Goal: Task Accomplishment & Management: Complete application form

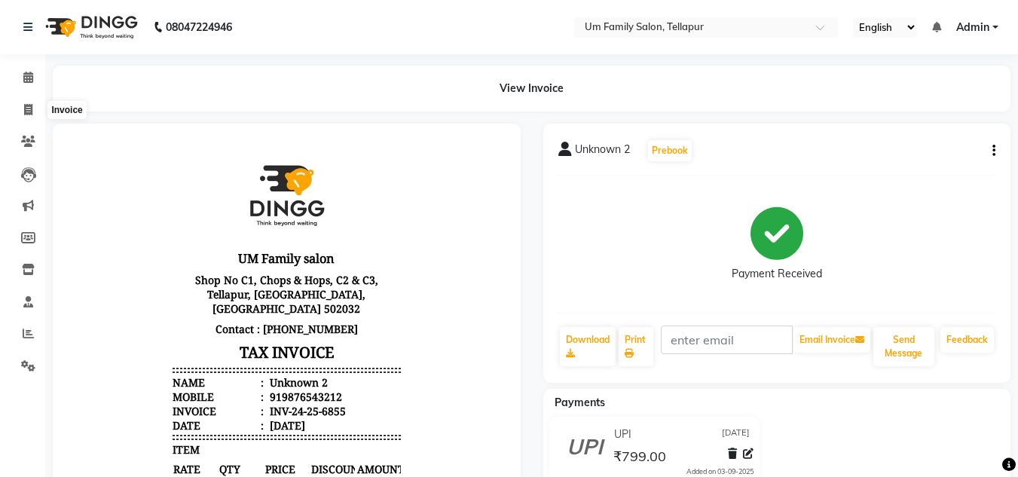
click at [24, 102] on span at bounding box center [28, 110] width 26 height 17
select select "service"
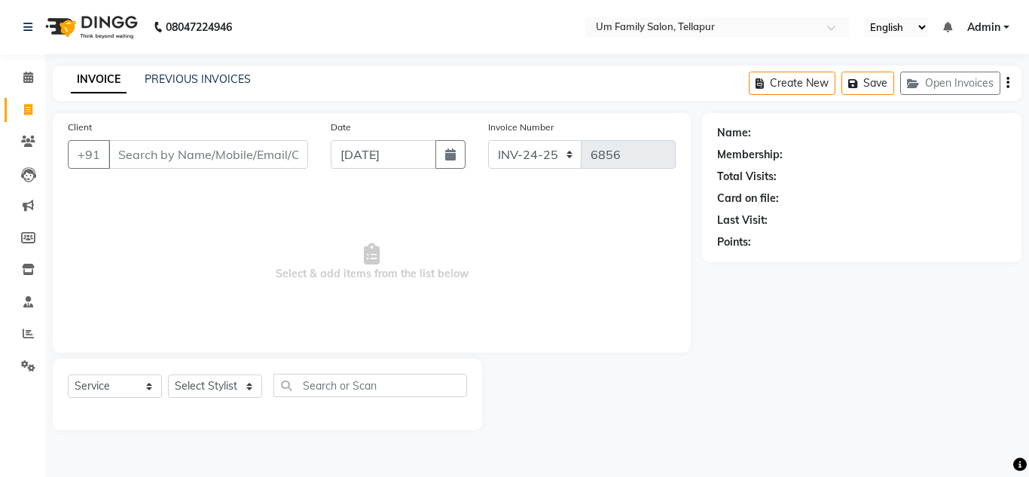
click at [121, 151] on input "Client" at bounding box center [208, 154] width 200 height 29
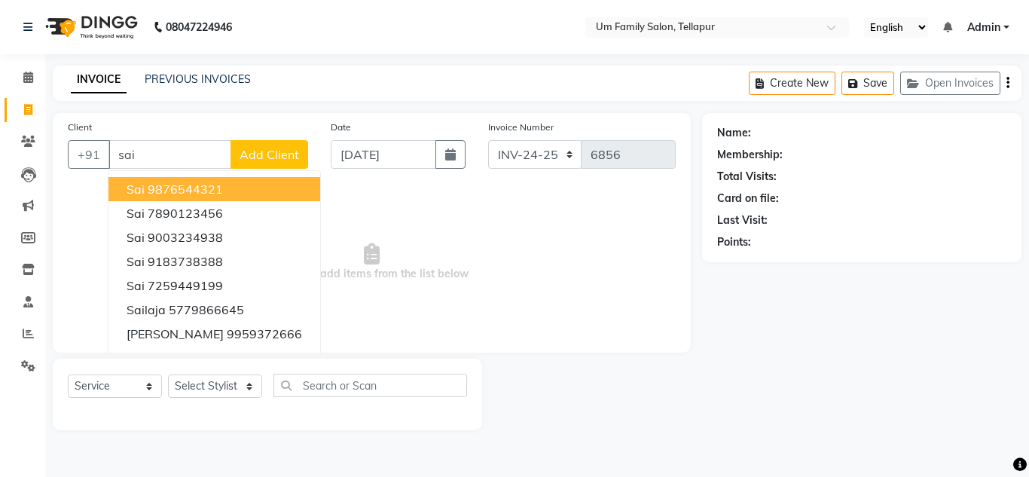
click at [121, 151] on input "sai" at bounding box center [169, 154] width 123 height 29
click at [193, 139] on div "Client +91 sai Sai 9876544321 Sai 7890123456 Sai 9003234938 Sai 9183738388 Sai …" at bounding box center [187, 150] width 263 height 62
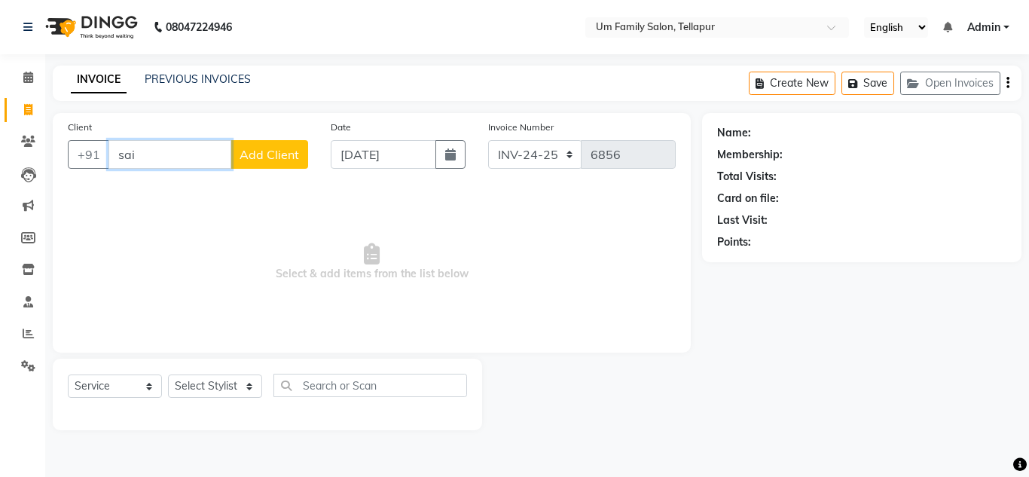
click at [193, 154] on input "sai" at bounding box center [169, 154] width 123 height 29
type input "s"
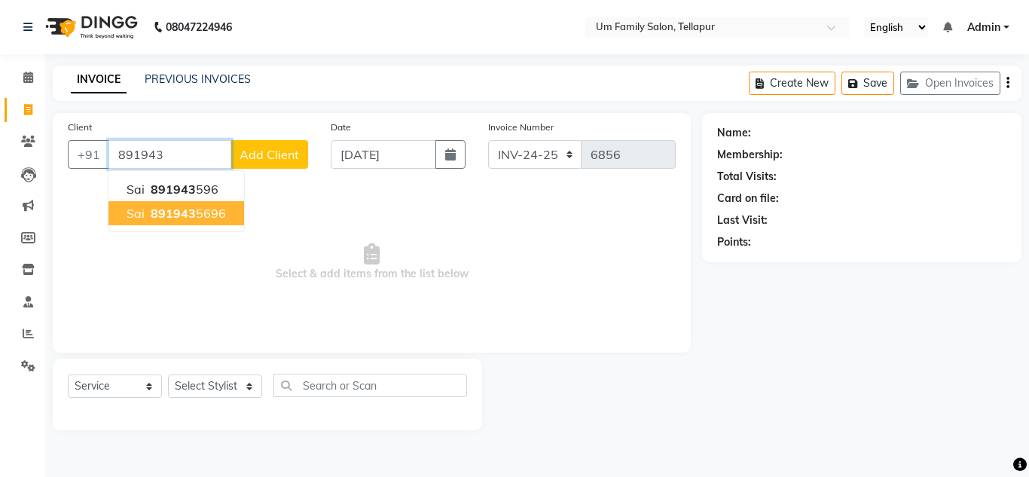
click at [181, 209] on span "891943" at bounding box center [173, 213] width 45 height 15
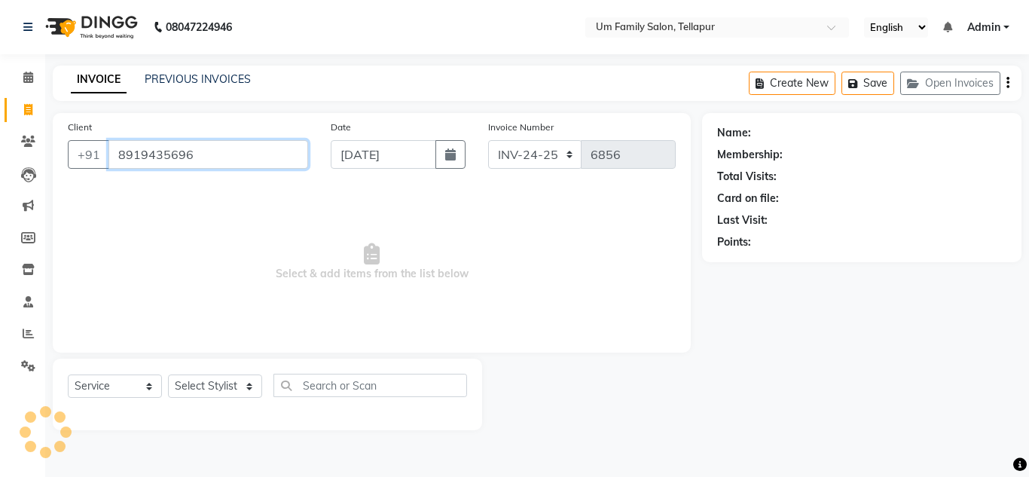
type input "8919435696"
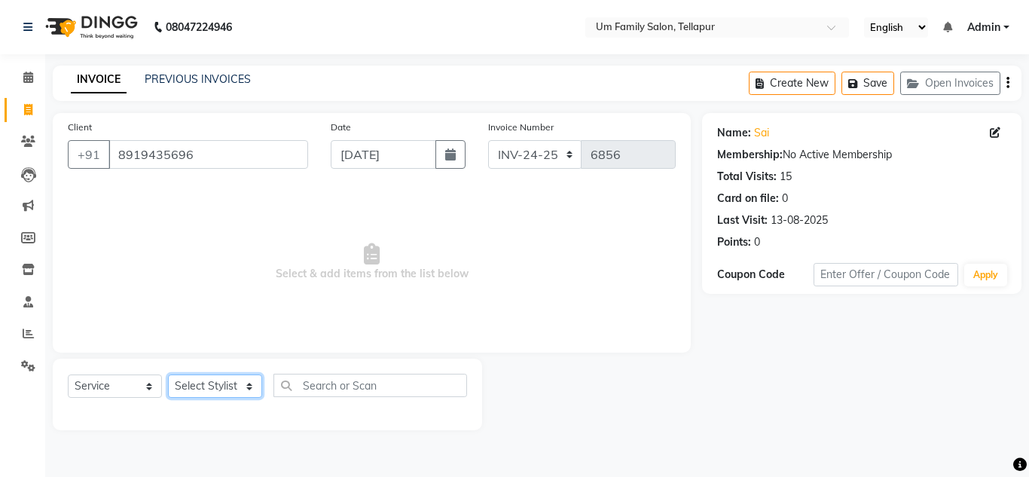
click at [179, 383] on select "Select Stylist Akash K. SAI pandu [PERSON_NAME]" at bounding box center [215, 385] width 94 height 23
select select "53917"
click at [168, 374] on select "Select Stylist Akash K. SAI pandu [PERSON_NAME]" at bounding box center [215, 385] width 94 height 23
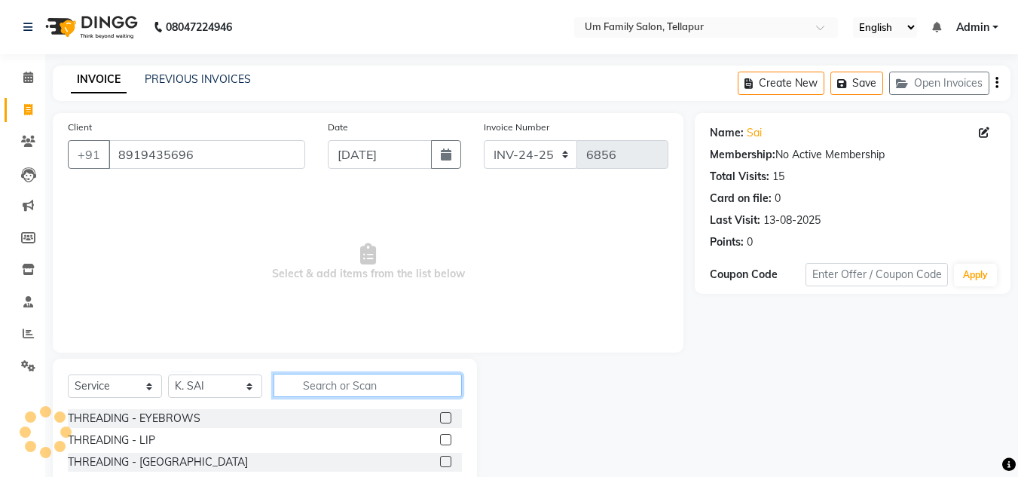
click at [368, 386] on input "text" at bounding box center [367, 385] width 188 height 23
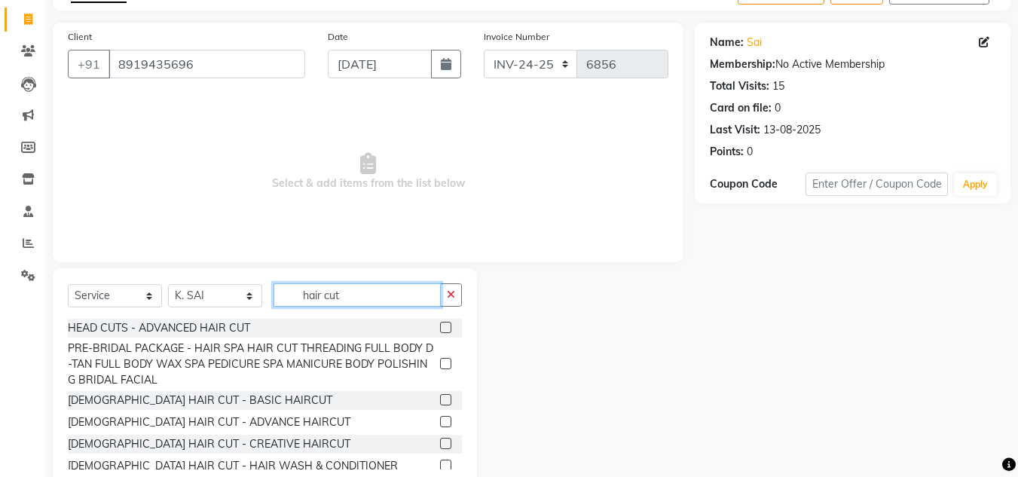
scroll to position [127, 0]
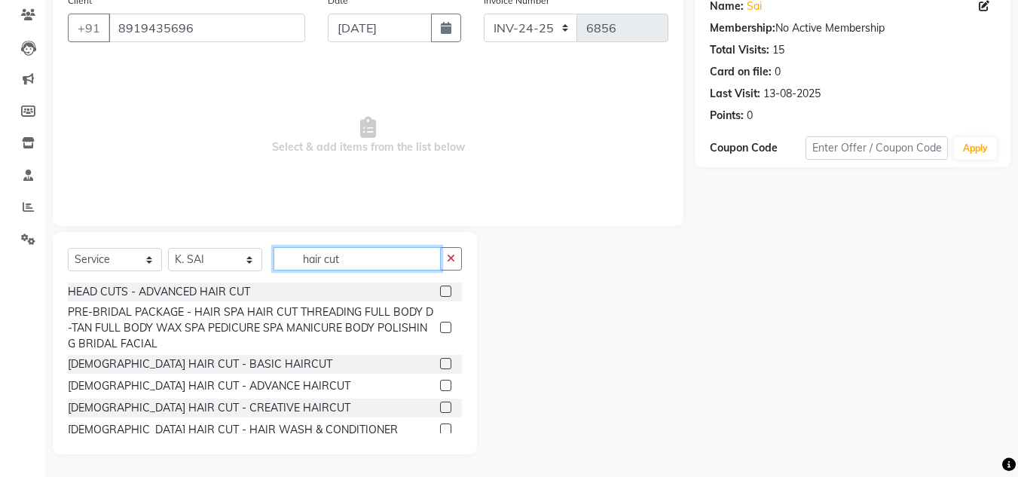
type input "hair cut"
click at [440, 360] on label at bounding box center [445, 363] width 11 height 11
click at [440, 360] on input "checkbox" at bounding box center [445, 364] width 10 height 10
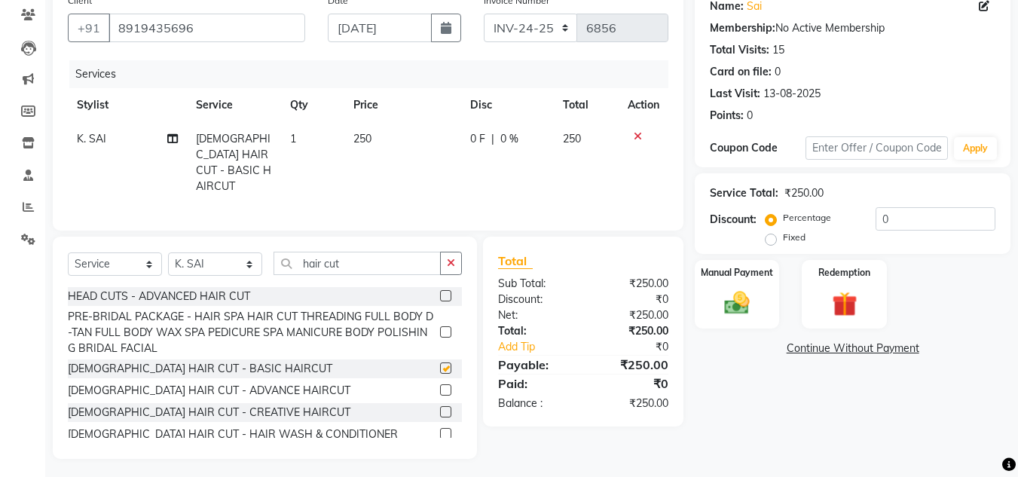
checkbox input "false"
click at [445, 257] on button "button" at bounding box center [451, 263] width 22 height 23
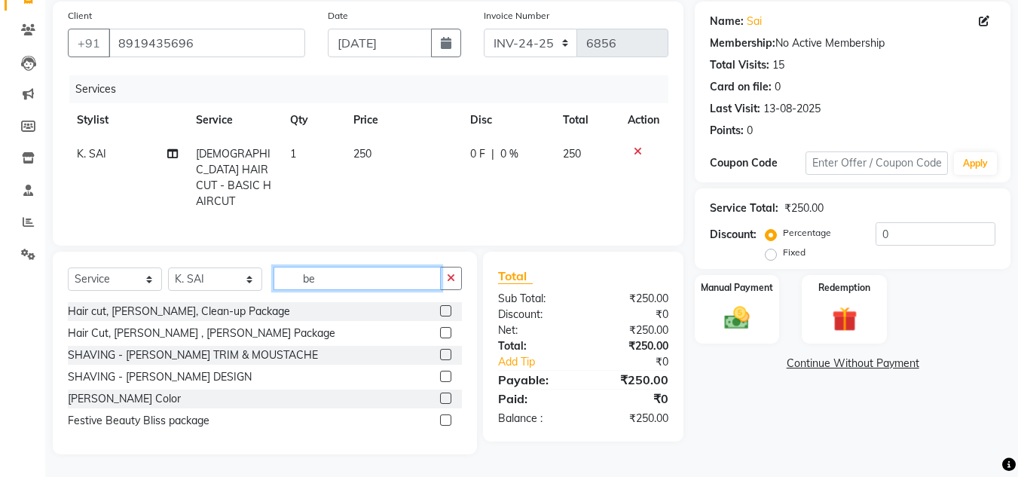
scroll to position [107, 0]
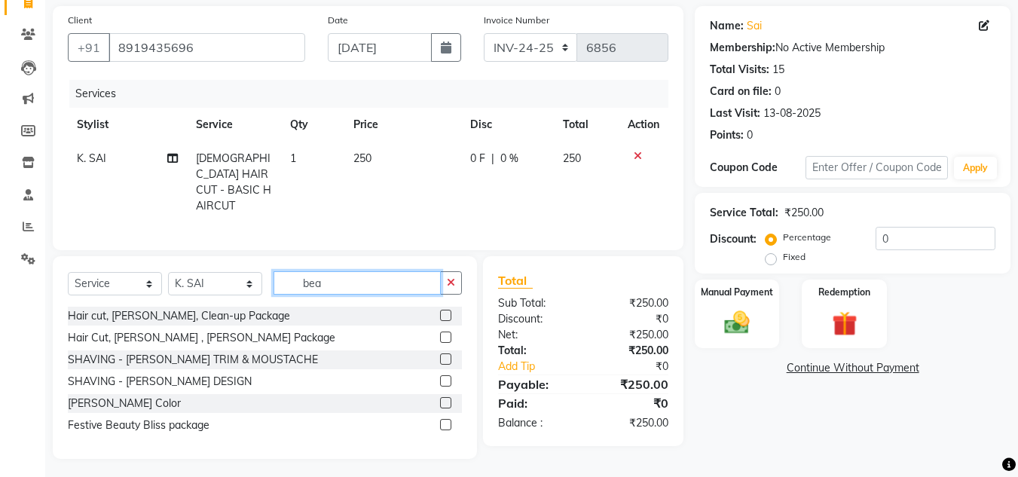
type input "bea"
click at [440, 376] on label at bounding box center [445, 380] width 11 height 11
click at [440, 377] on input "checkbox" at bounding box center [445, 382] width 10 height 10
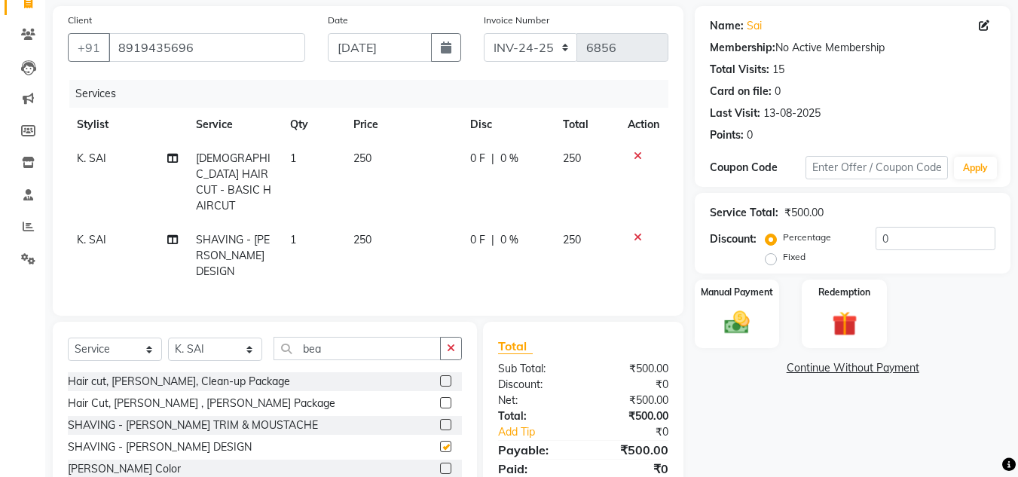
checkbox input "false"
click at [759, 321] on div "Manual Payment" at bounding box center [737, 314] width 88 height 72
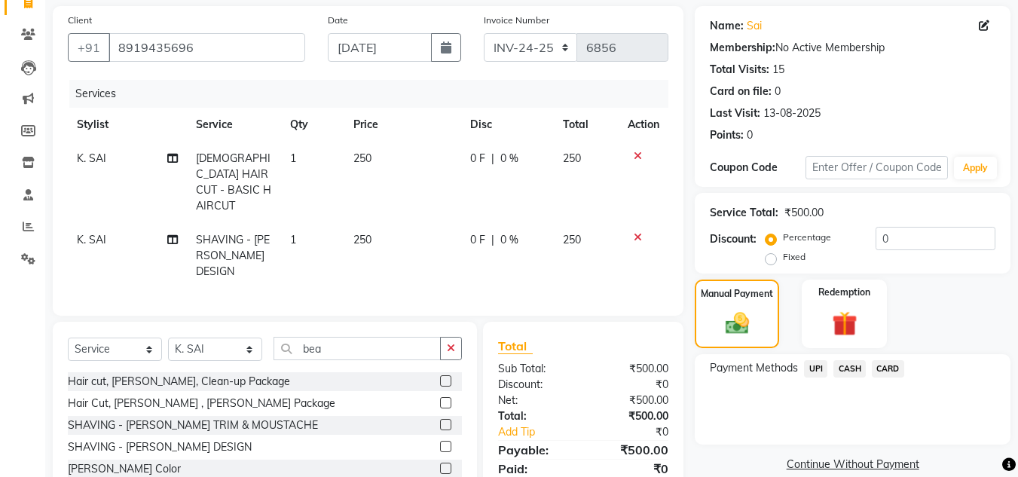
click at [811, 368] on span "UPI" at bounding box center [815, 368] width 23 height 17
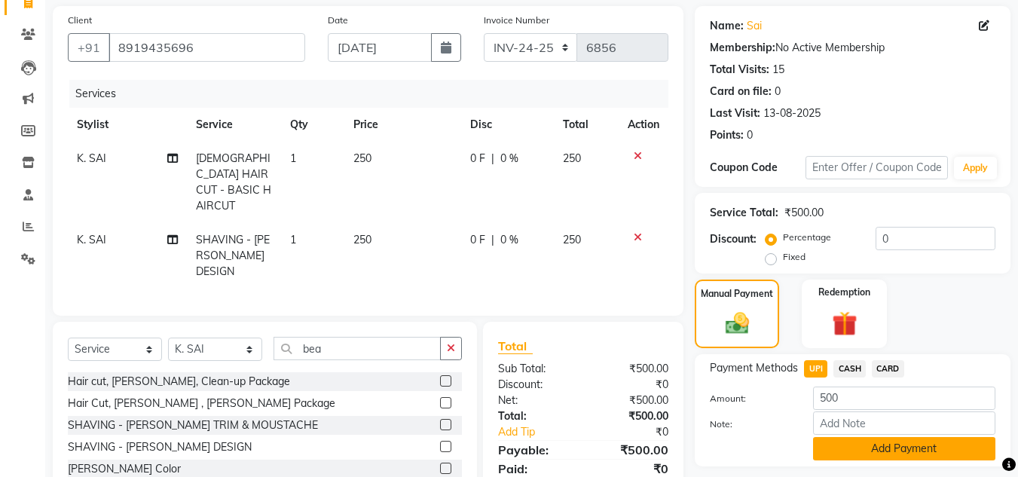
click at [854, 455] on button "Add Payment" at bounding box center [904, 448] width 182 height 23
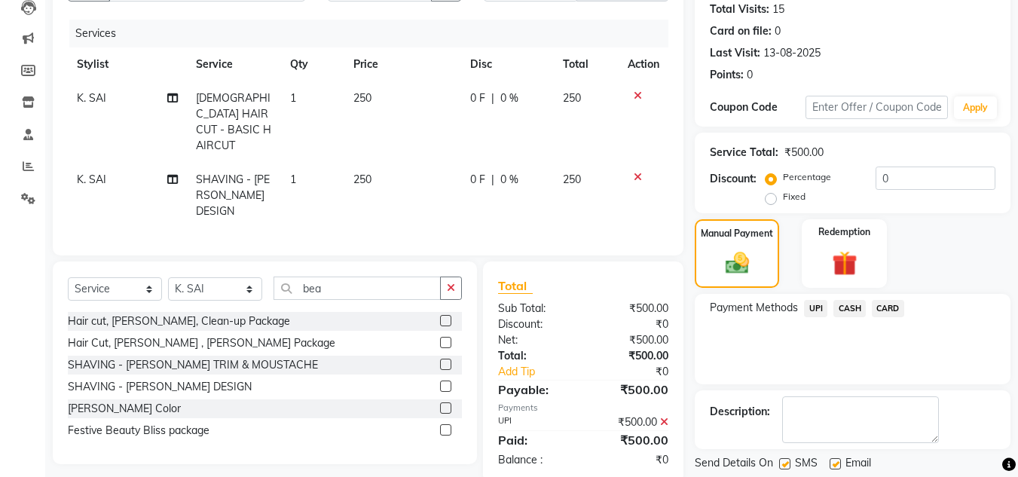
scroll to position [213, 0]
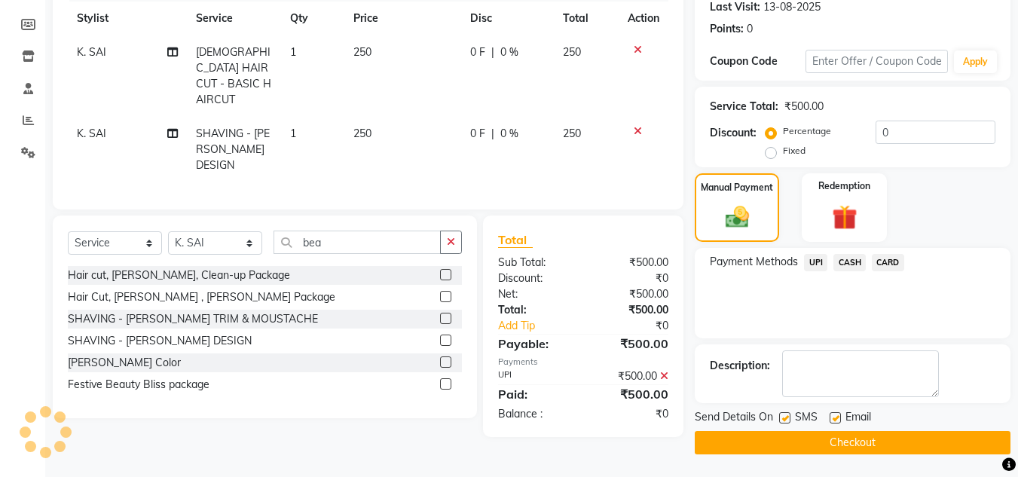
click at [968, 447] on button "Checkout" at bounding box center [852, 442] width 316 height 23
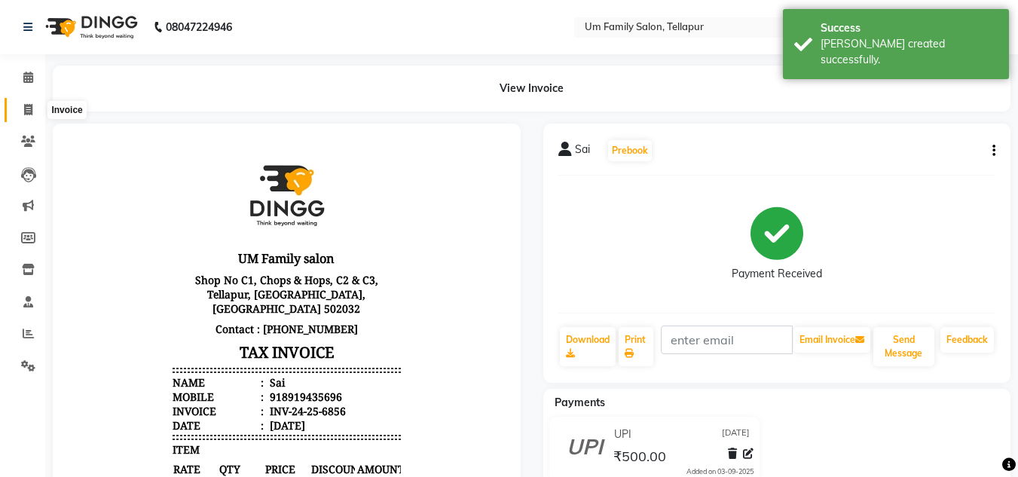
click at [29, 108] on icon at bounding box center [28, 109] width 8 height 11
select select "service"
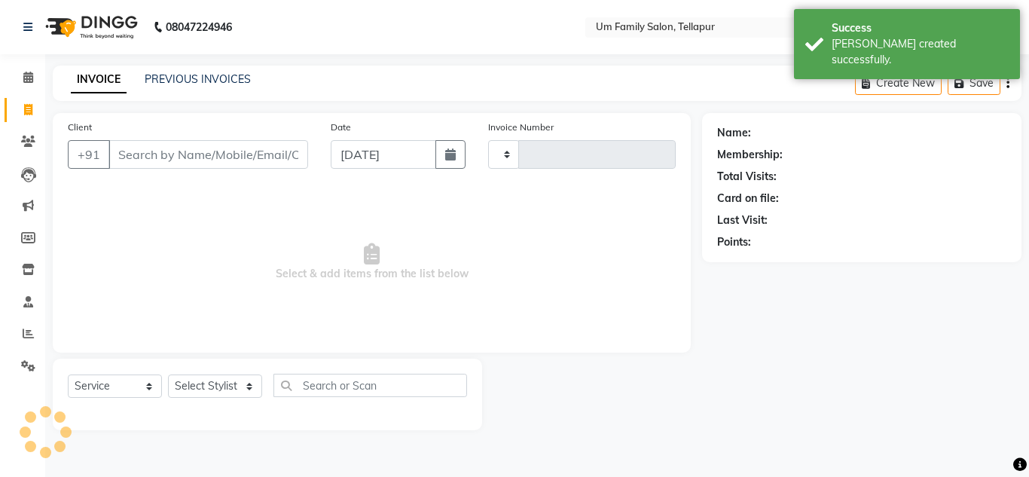
type input "6857"
select select "5102"
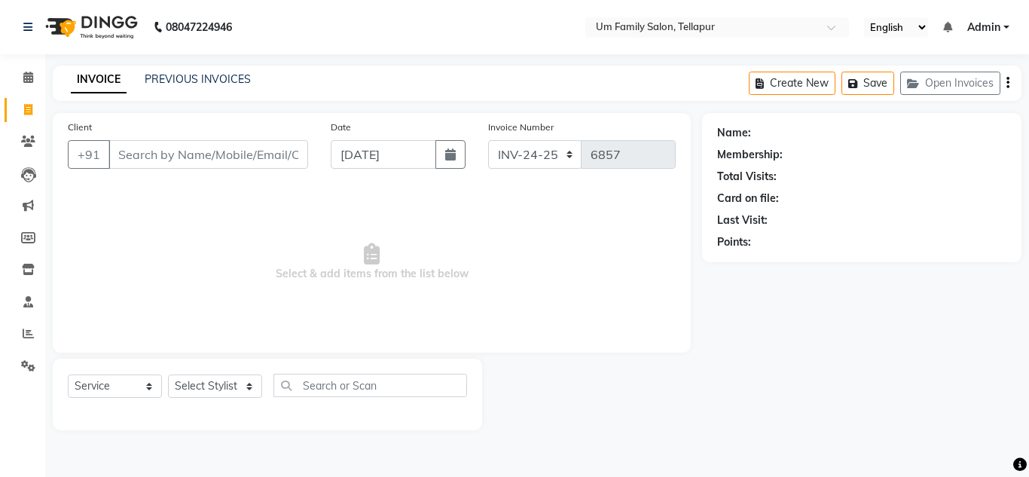
click at [188, 172] on div "Client +91" at bounding box center [187, 150] width 263 height 62
click at [185, 151] on input "Client" at bounding box center [208, 154] width 200 height 29
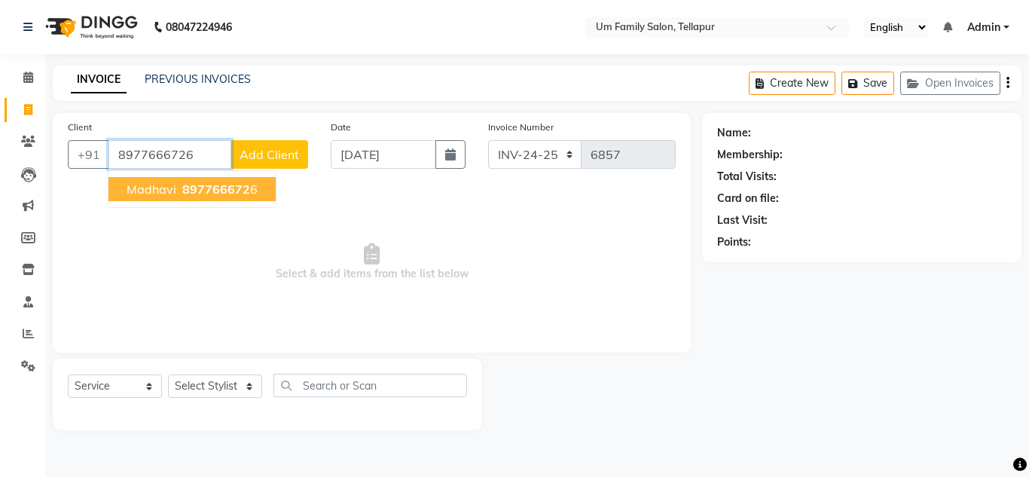
type input "8977666726"
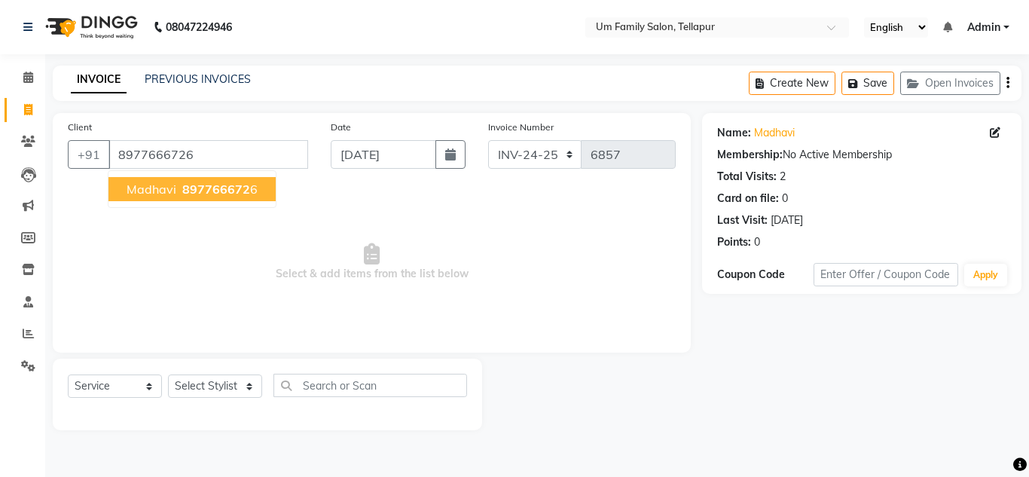
click at [186, 192] on span "897766672" at bounding box center [216, 189] width 68 height 15
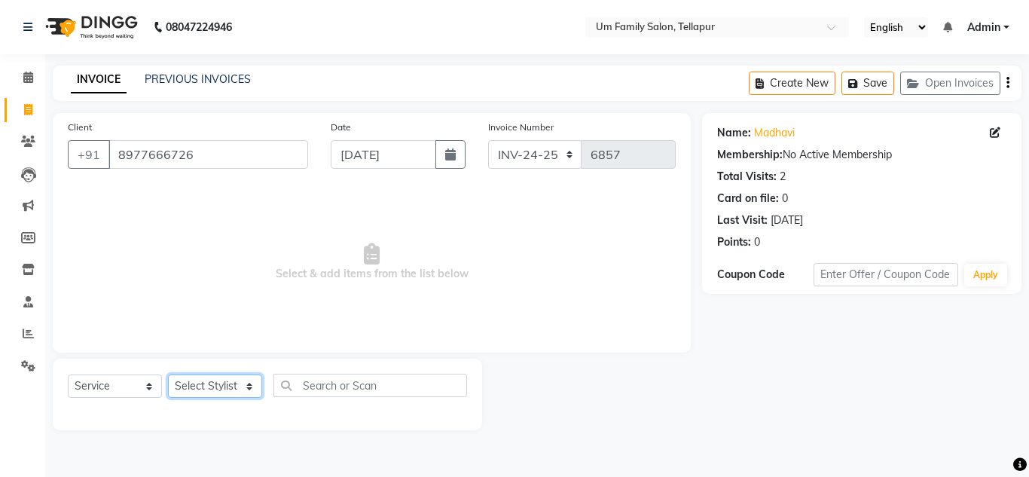
click at [198, 392] on select "Select Stylist Akash K. SAI pandu [PERSON_NAME]" at bounding box center [215, 385] width 94 height 23
select select "53917"
click at [168, 374] on select "Select Stylist Akash K. SAI pandu [PERSON_NAME]" at bounding box center [215, 385] width 94 height 23
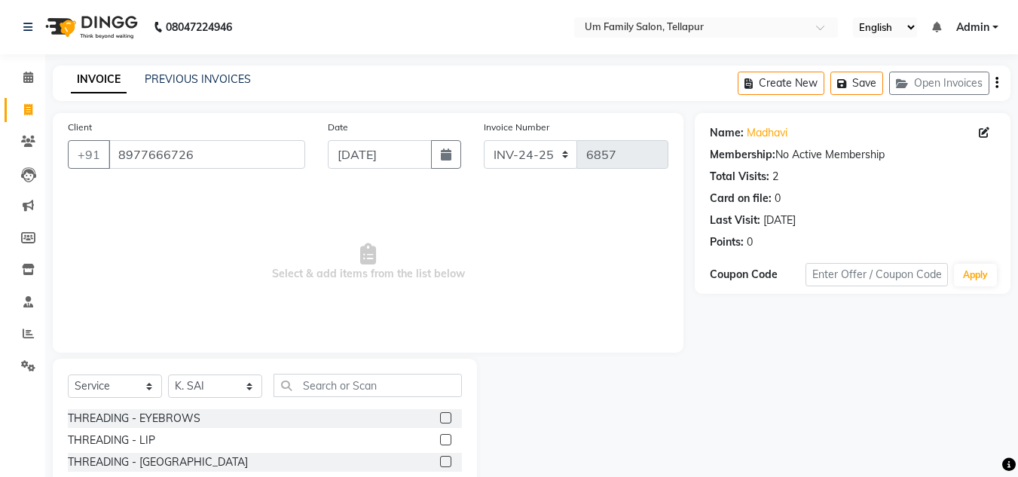
click at [235, 313] on span "Select & add items from the list below" at bounding box center [368, 262] width 600 height 151
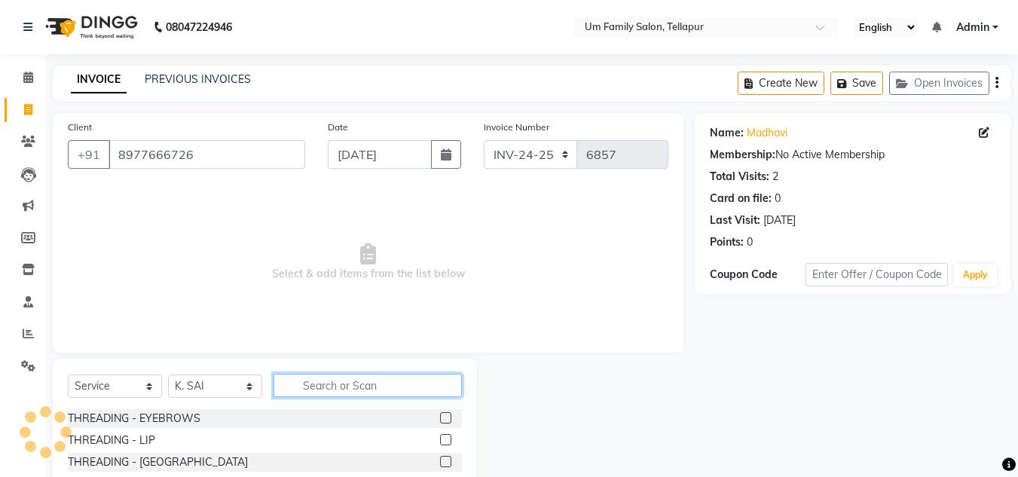
click at [331, 383] on input "text" at bounding box center [367, 385] width 188 height 23
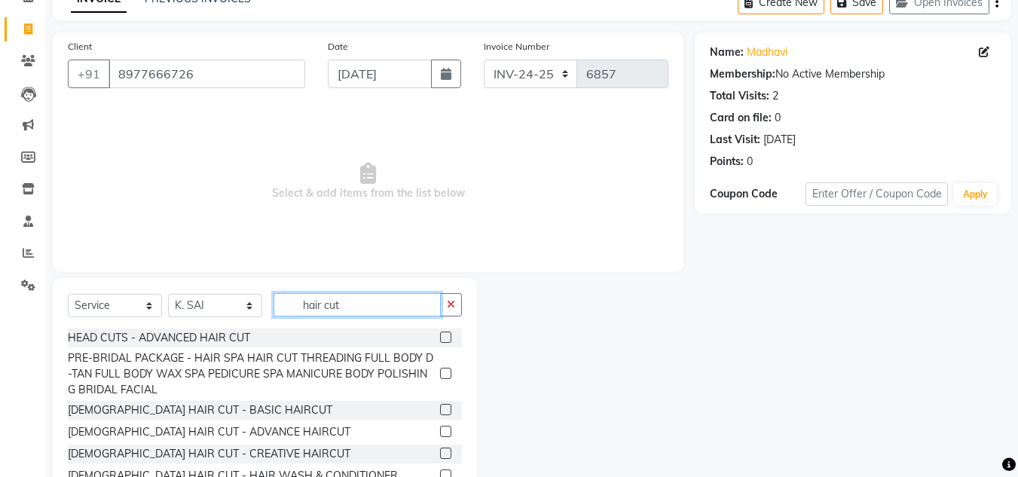
scroll to position [127, 0]
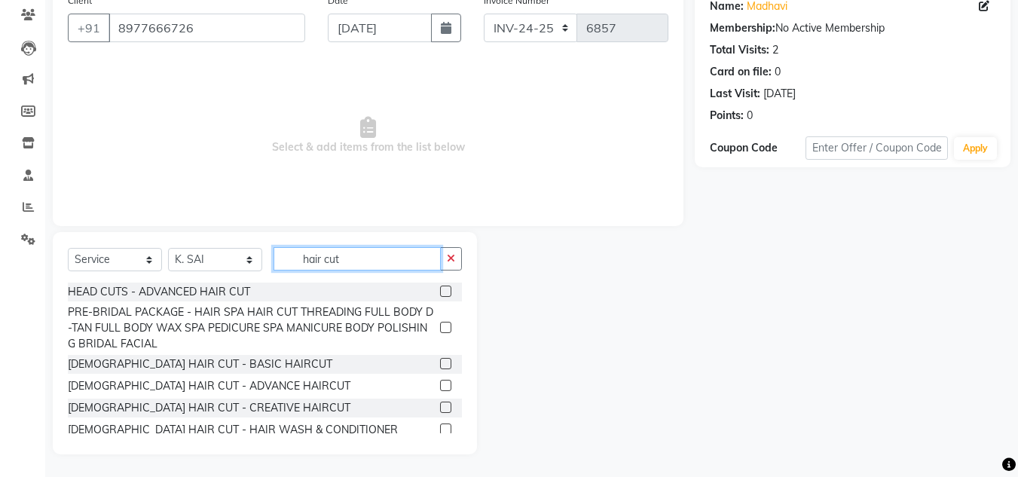
type input "hair cut"
click at [440, 383] on label at bounding box center [445, 385] width 11 height 11
click at [440, 383] on input "checkbox" at bounding box center [445, 386] width 10 height 10
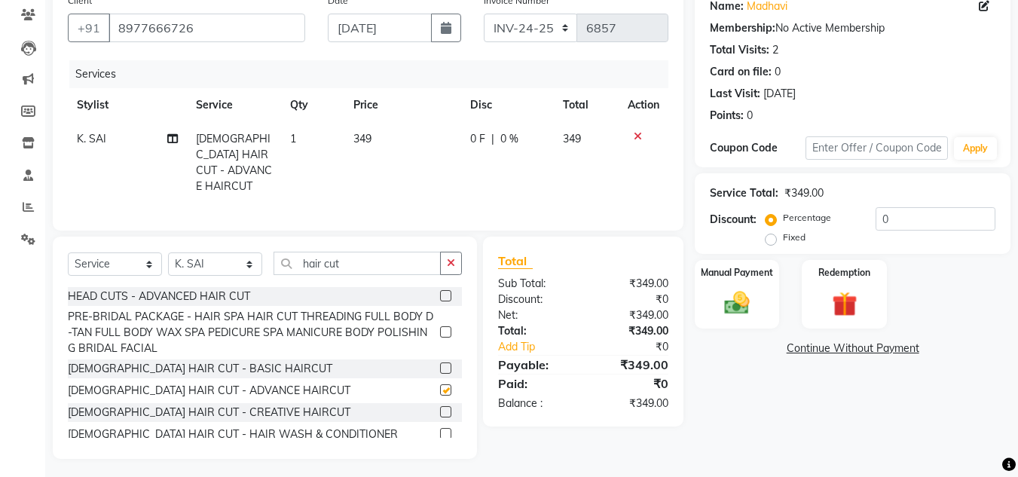
checkbox input "false"
click at [635, 135] on icon at bounding box center [637, 136] width 8 height 11
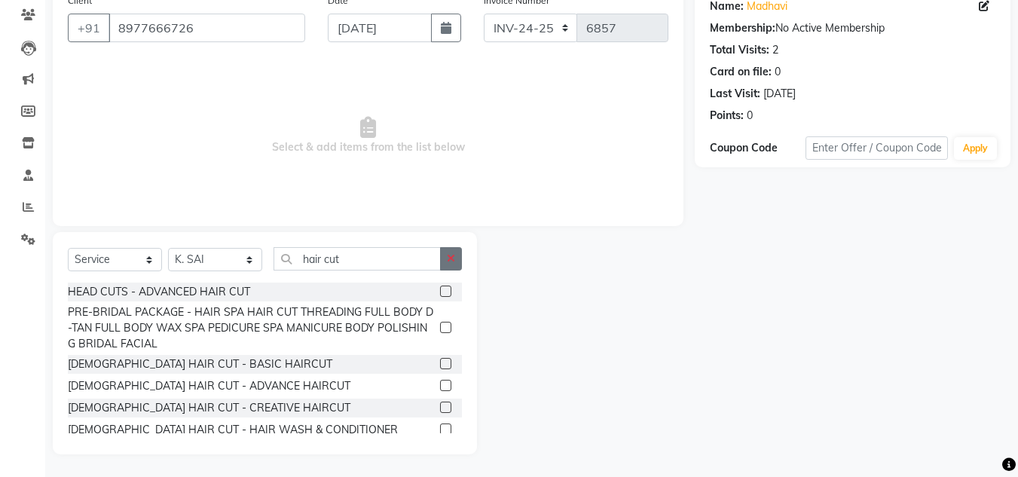
click at [458, 258] on button "button" at bounding box center [451, 258] width 22 height 23
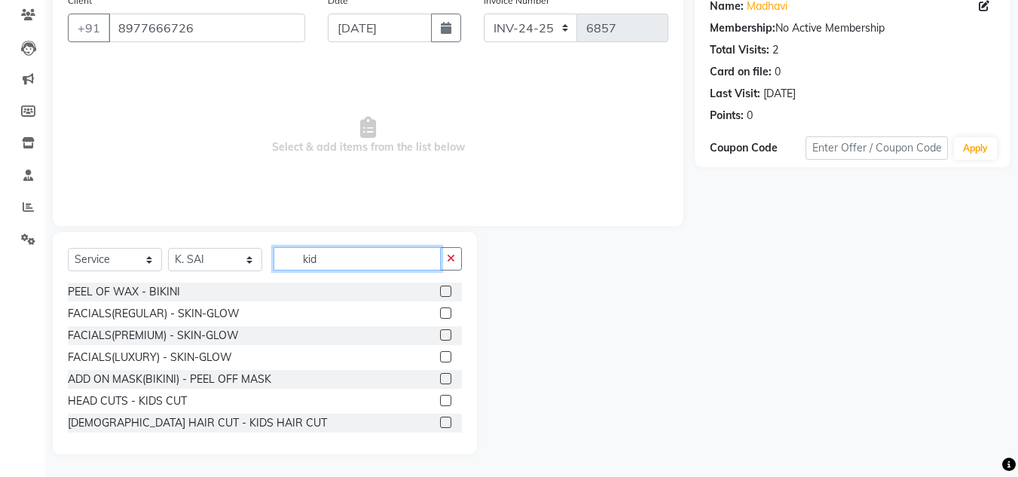
scroll to position [20, 0]
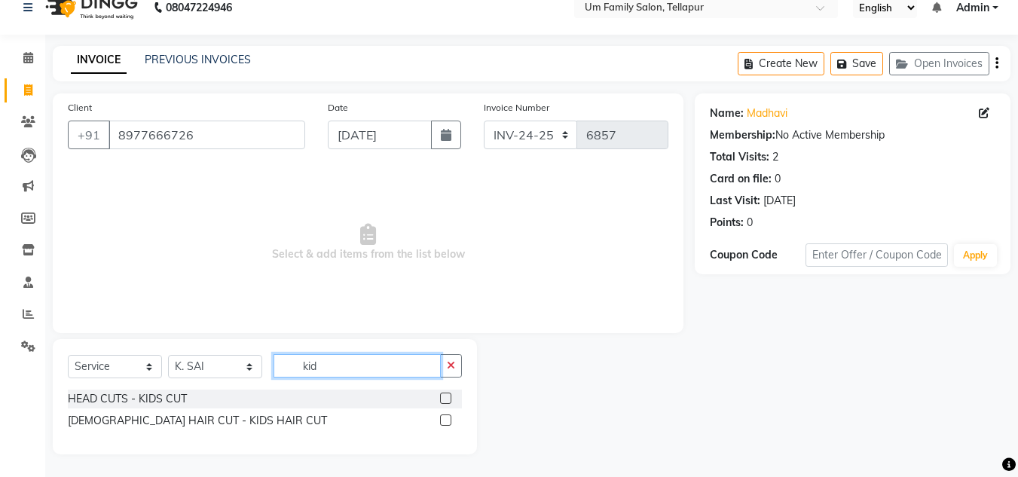
type input "kid"
click at [450, 396] on label at bounding box center [445, 397] width 11 height 11
click at [450, 396] on input "checkbox" at bounding box center [445, 399] width 10 height 10
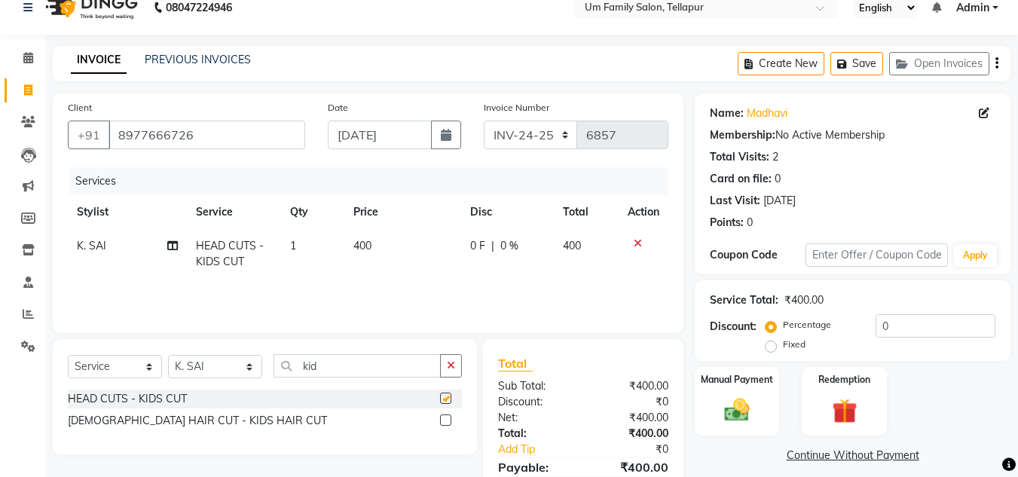
checkbox input "false"
click at [752, 379] on label "Manual Payment" at bounding box center [736, 378] width 75 height 14
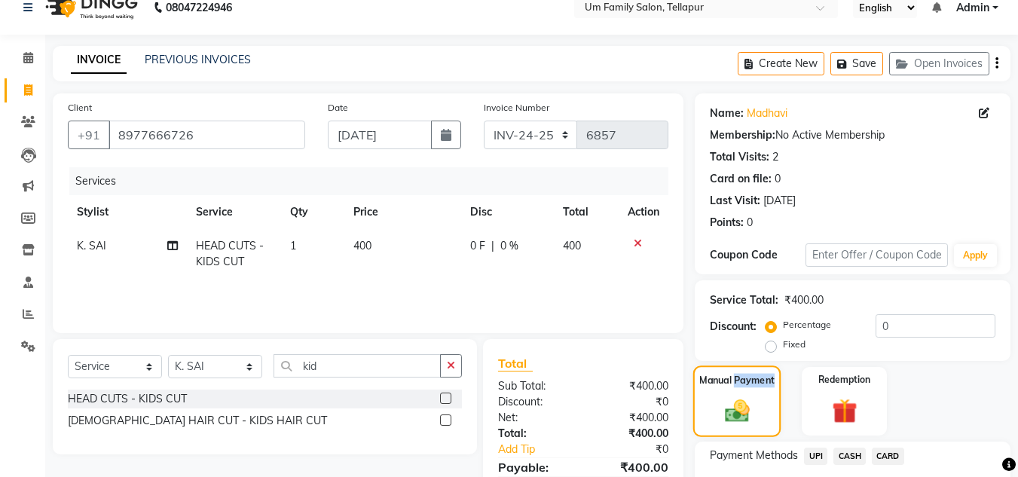
click at [752, 379] on label "Manual Payment" at bounding box center [736, 380] width 75 height 14
click at [813, 448] on span "UPI" at bounding box center [815, 455] width 23 height 17
click at [856, 450] on span "CASH" at bounding box center [849, 455] width 32 height 17
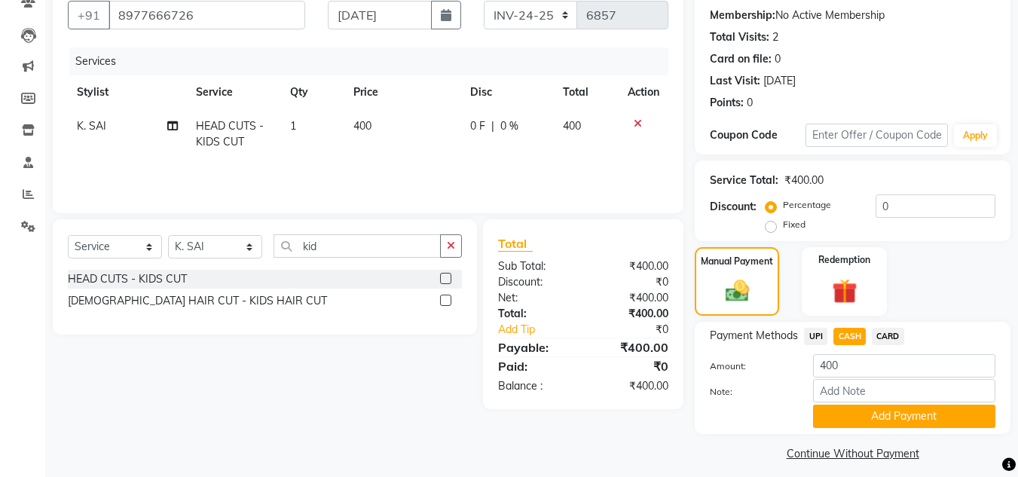
scroll to position [150, 0]
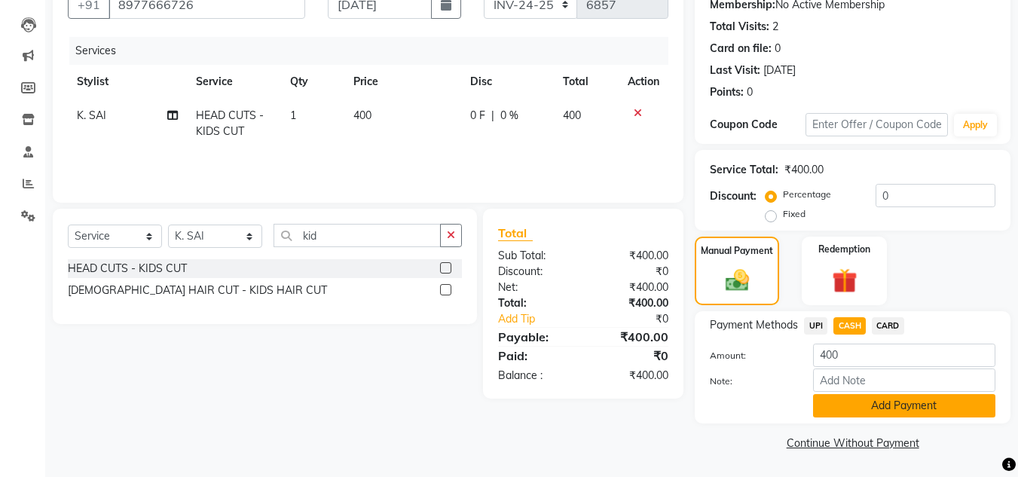
click at [905, 413] on button "Add Payment" at bounding box center [904, 405] width 182 height 23
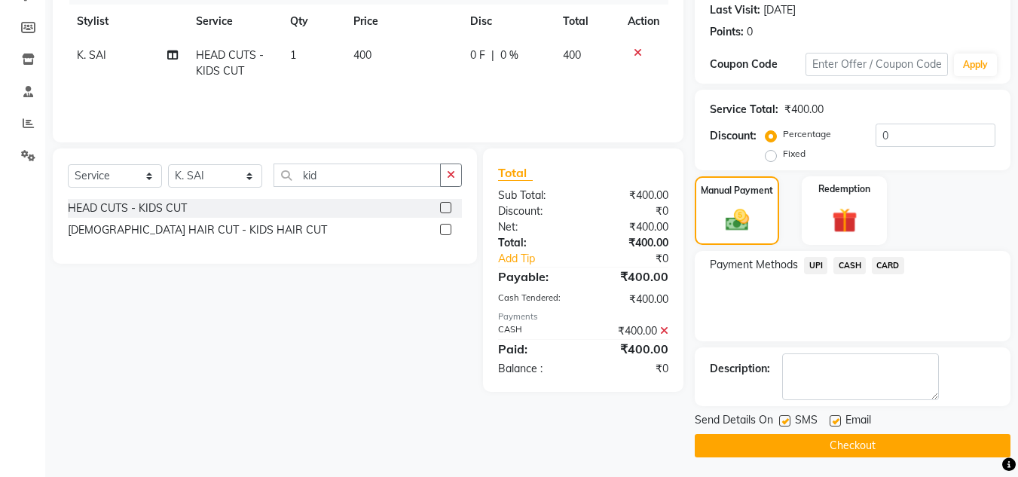
scroll to position [213, 0]
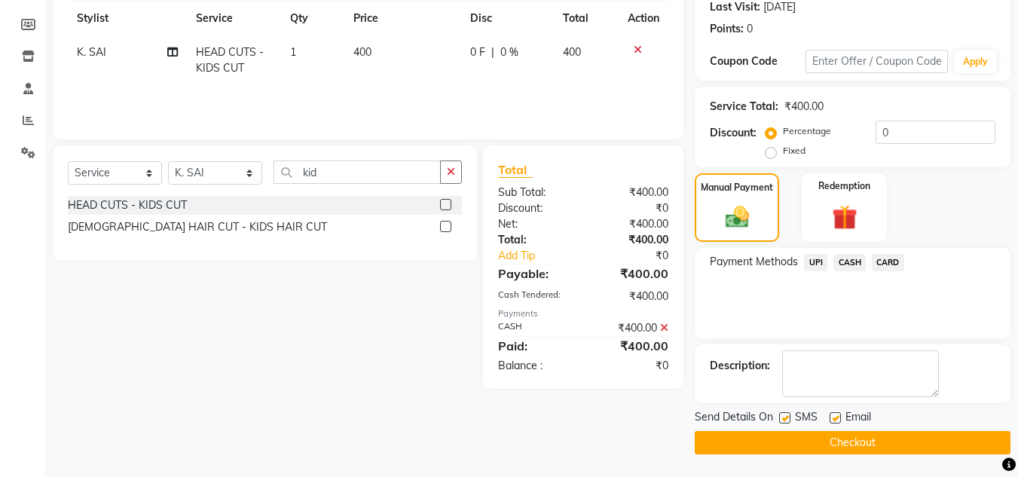
click at [944, 439] on button "Checkout" at bounding box center [852, 442] width 316 height 23
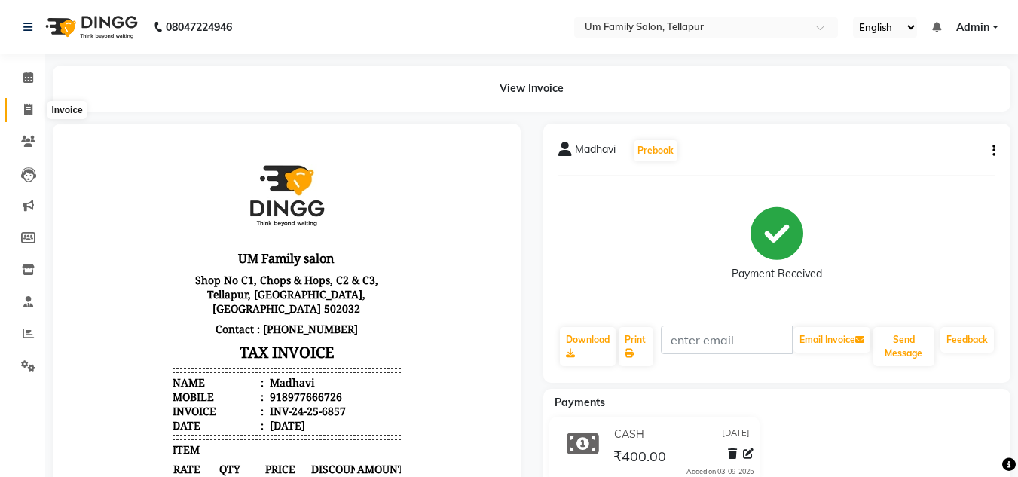
click at [32, 106] on icon at bounding box center [28, 109] width 8 height 11
select select "service"
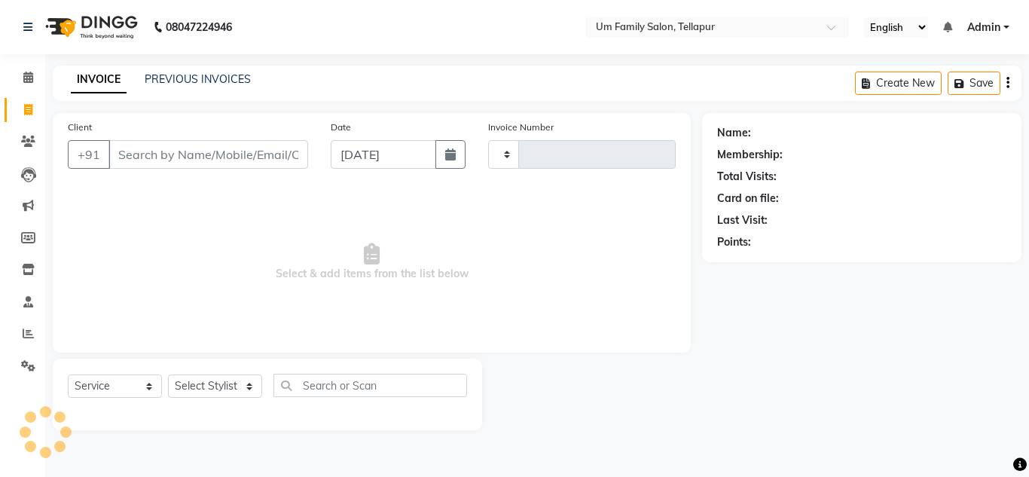
type input "6858"
select select "5102"
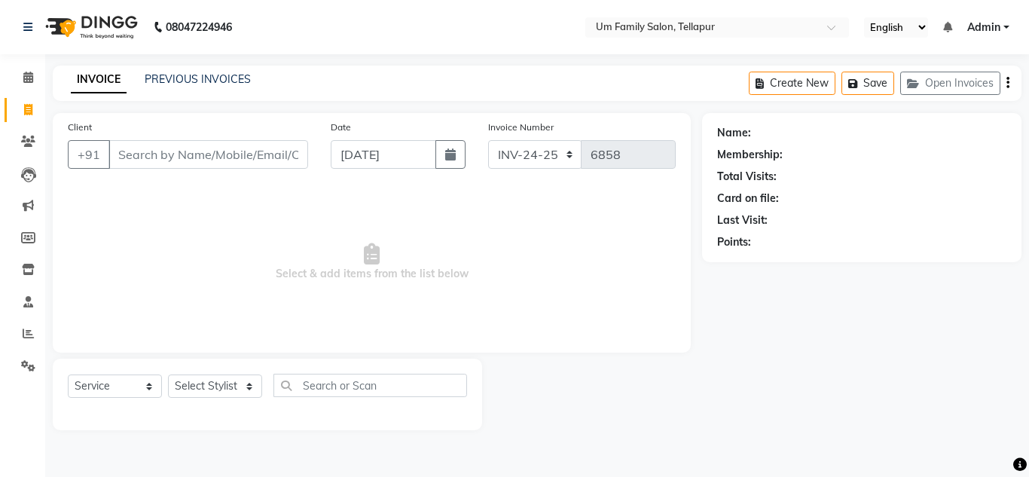
click at [149, 154] on input "Client" at bounding box center [208, 154] width 200 height 29
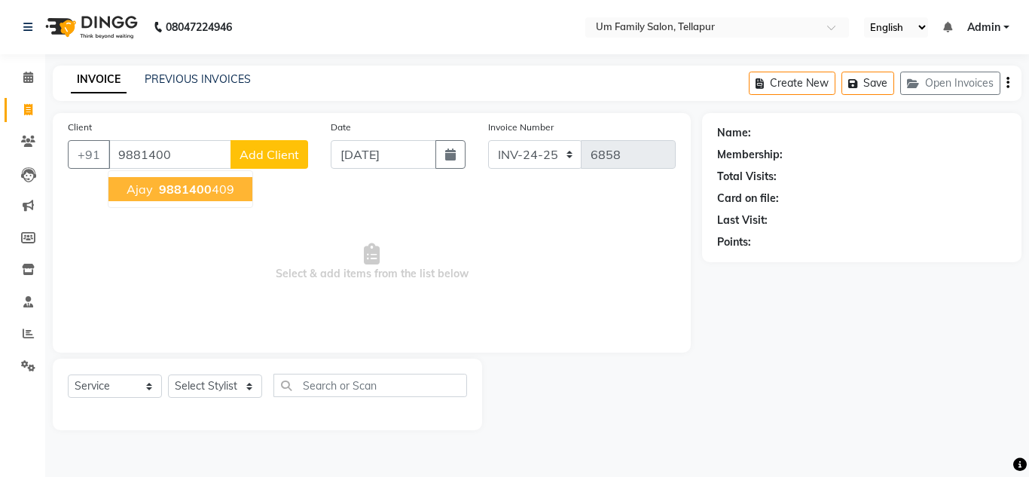
click at [219, 189] on ngb-highlight "9881400 409" at bounding box center [195, 189] width 78 height 15
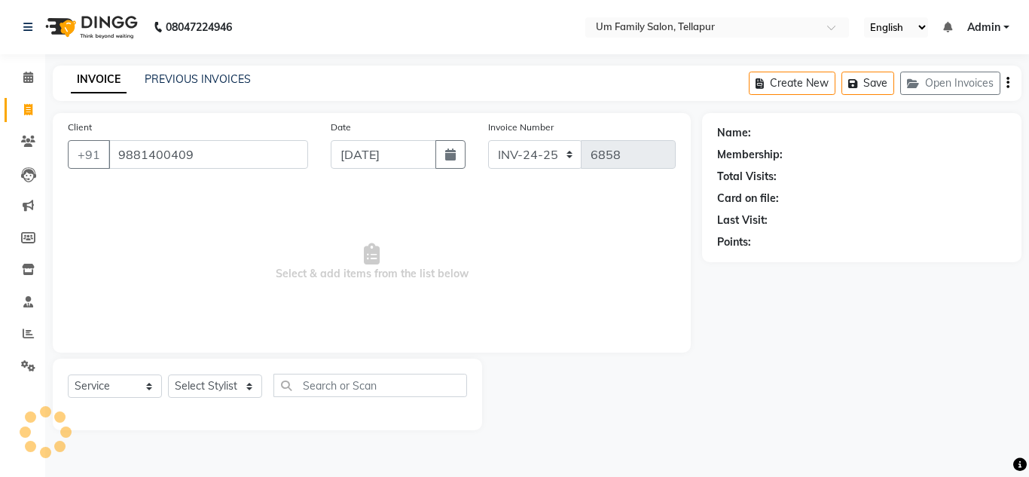
type input "9881400409"
select select "1: Object"
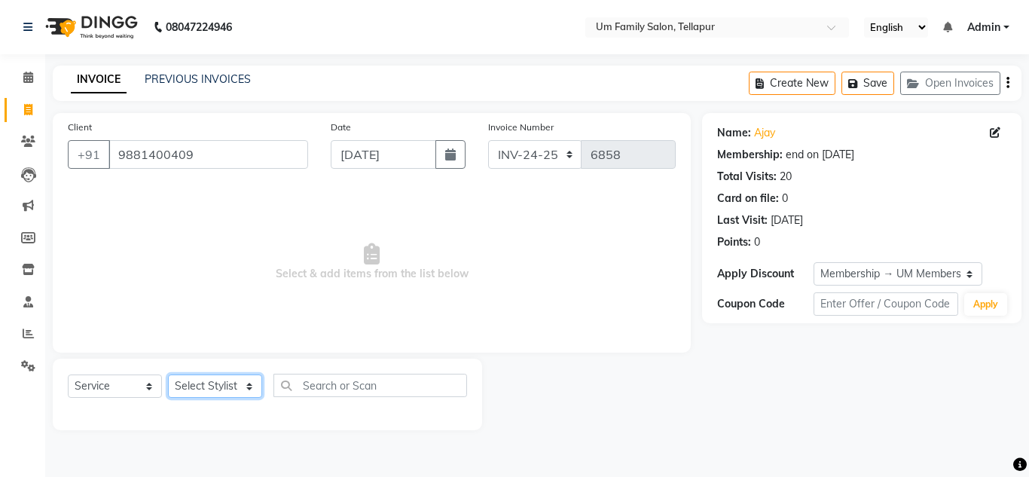
click at [213, 388] on select "Select Stylist Akash K. SAI pandu [PERSON_NAME]" at bounding box center [215, 385] width 94 height 23
select select "53917"
click at [168, 374] on select "Select Stylist Akash K. SAI pandu [PERSON_NAME]" at bounding box center [215, 385] width 94 height 23
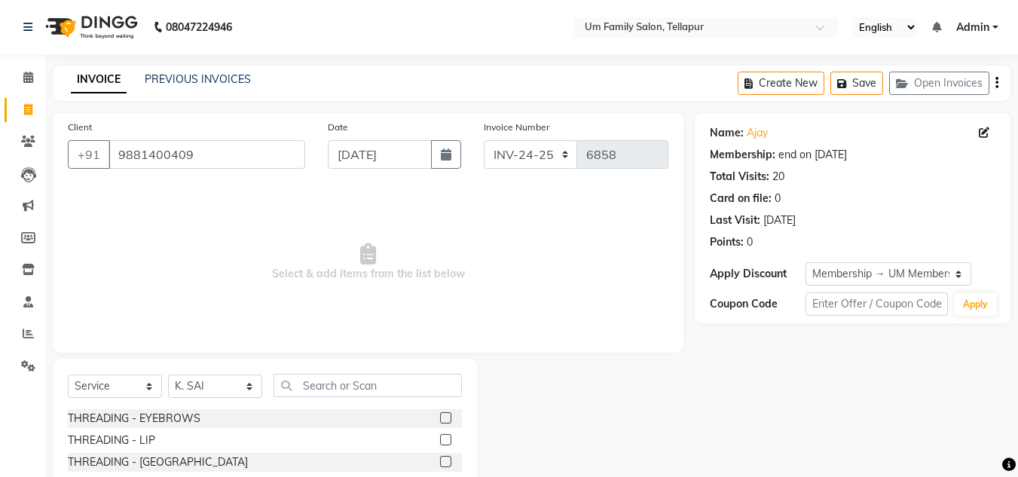
click at [207, 314] on span "Select & add items from the list below" at bounding box center [368, 262] width 600 height 151
click at [316, 382] on input "text" at bounding box center [367, 385] width 188 height 23
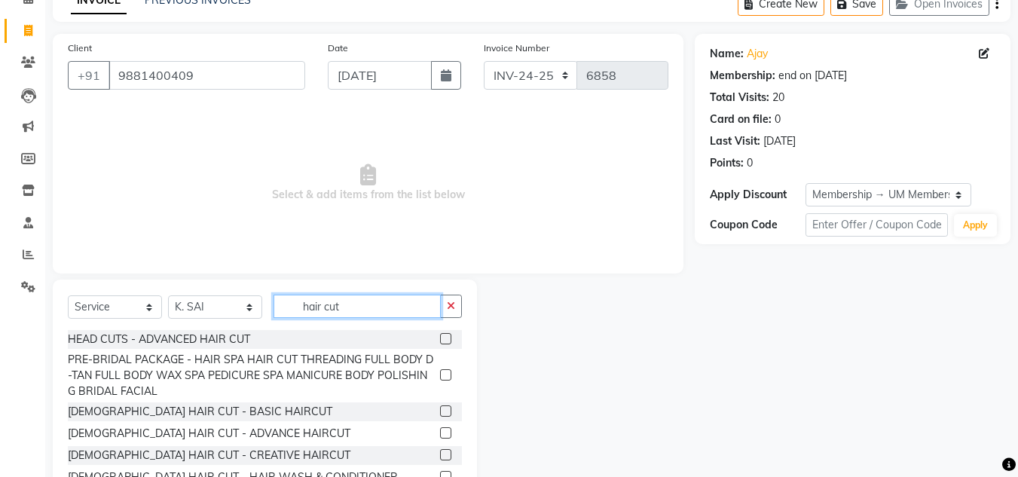
scroll to position [127, 0]
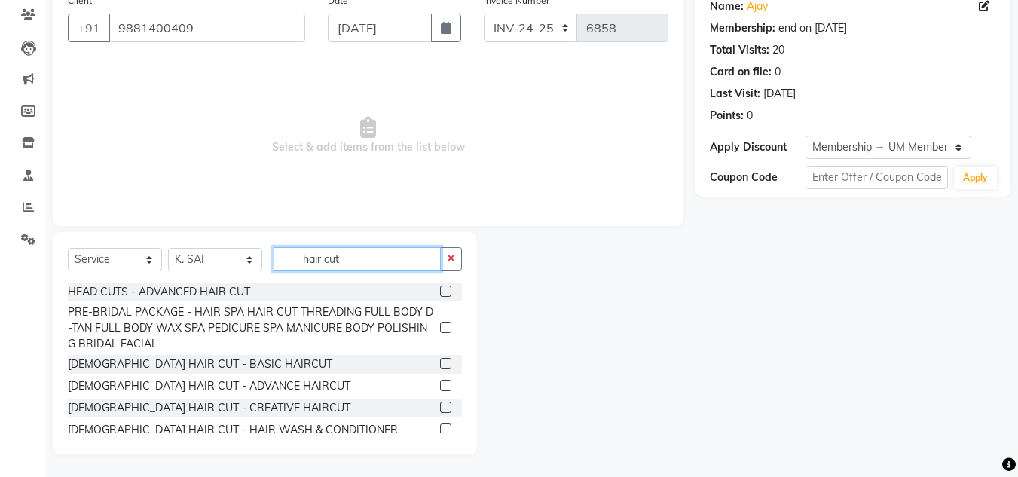
type input "hair cut"
click at [440, 362] on label at bounding box center [445, 363] width 11 height 11
click at [440, 362] on input "checkbox" at bounding box center [445, 364] width 10 height 10
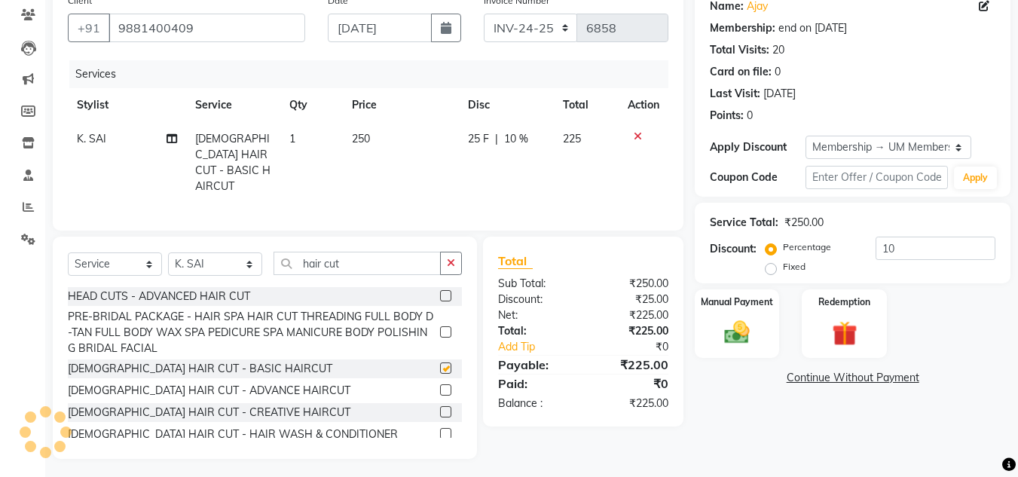
checkbox input "false"
click at [756, 333] on img at bounding box center [737, 332] width 42 height 30
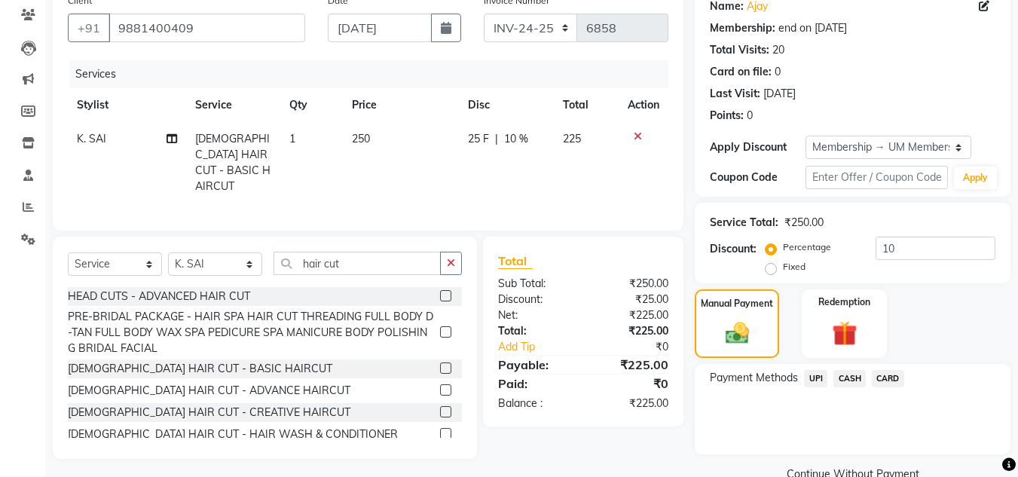
click at [815, 370] on span "UPI" at bounding box center [815, 378] width 23 height 17
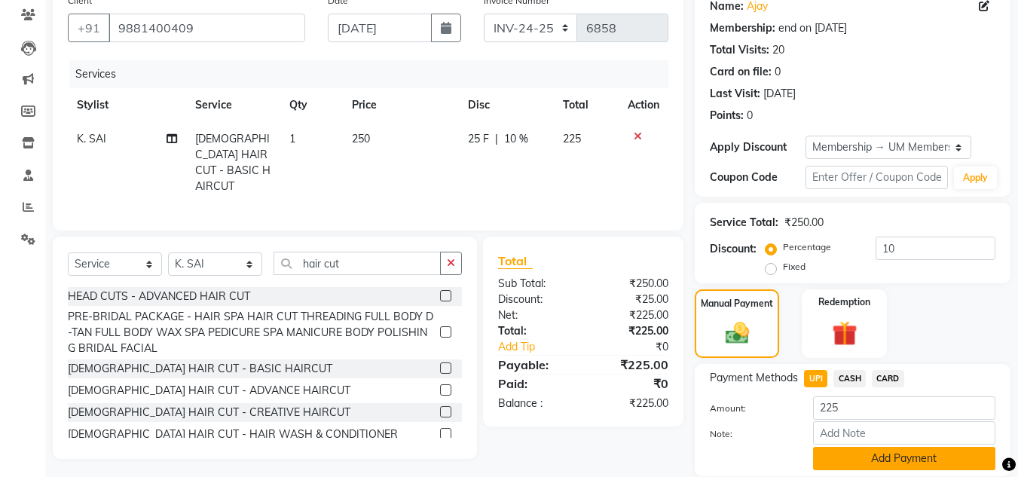
click at [910, 457] on button "Add Payment" at bounding box center [904, 458] width 182 height 23
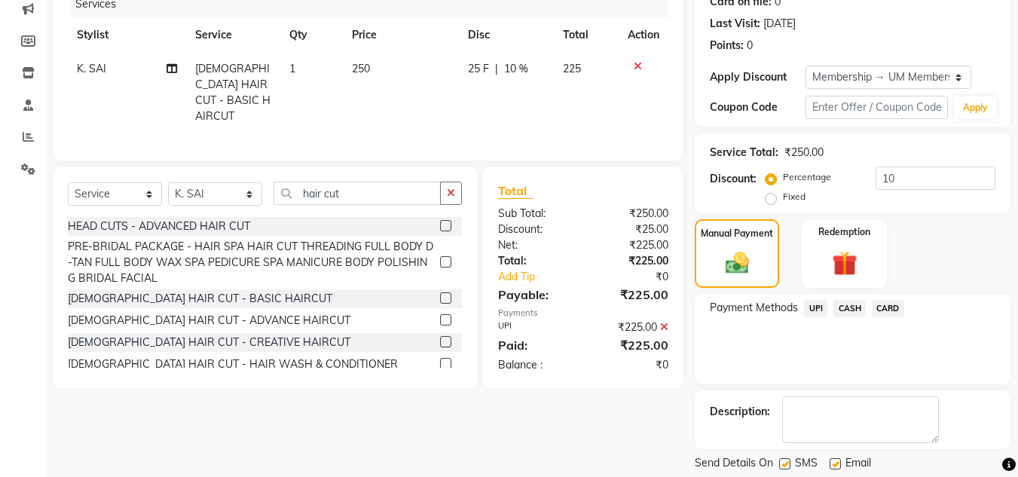
scroll to position [243, 0]
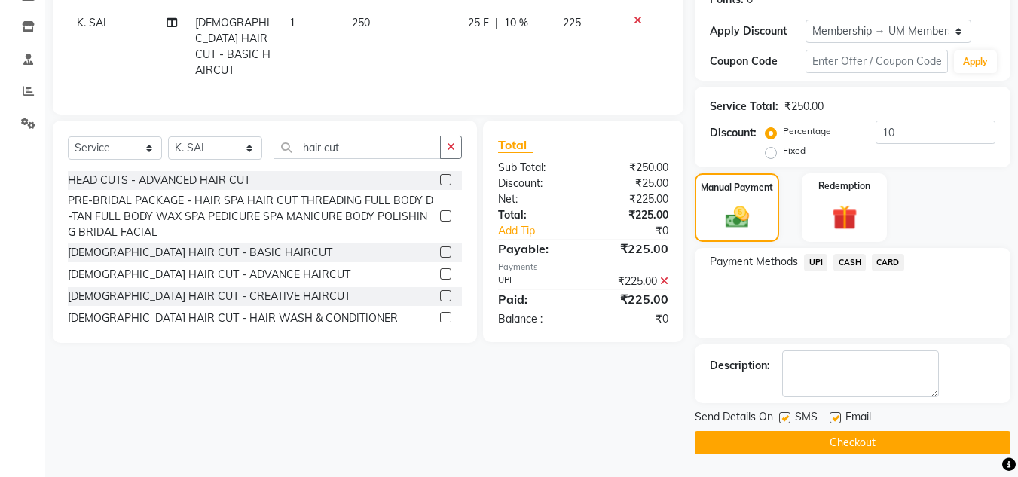
click at [951, 444] on button "Checkout" at bounding box center [852, 442] width 316 height 23
